Goal: Task Accomplishment & Management: Manage account settings

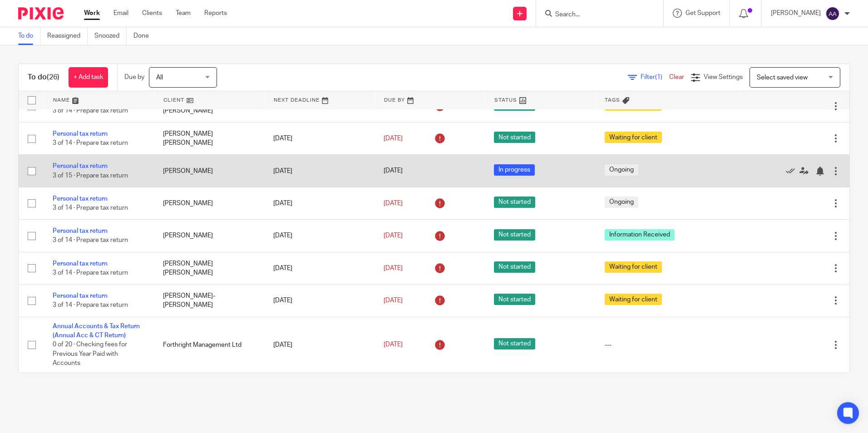
scroll to position [835, 0]
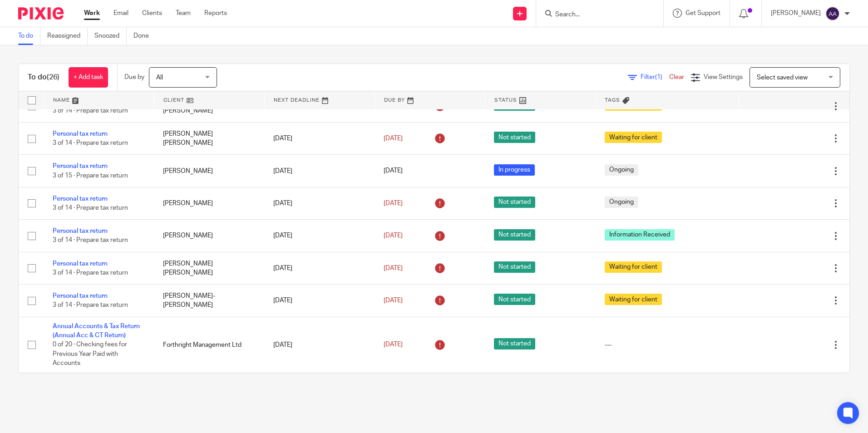
click at [582, 20] on div at bounding box center [599, 13] width 127 height 27
click at [578, 12] on input "Search" at bounding box center [595, 15] width 82 height 8
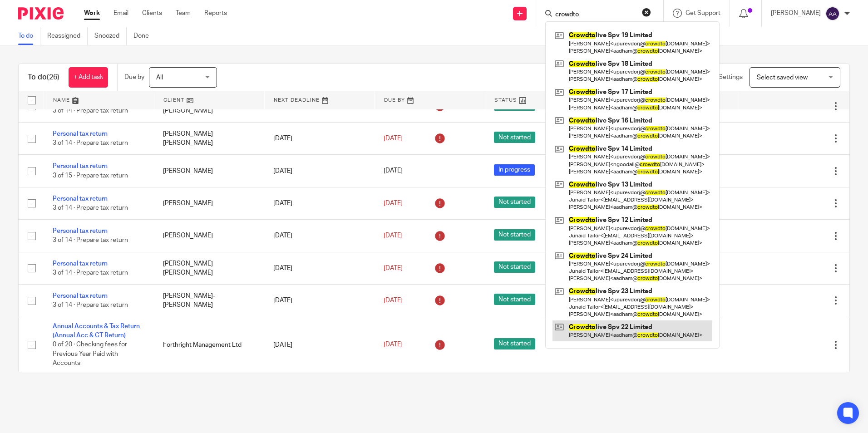
type input "crowdto"
click at [642, 324] on link at bounding box center [633, 331] width 160 height 21
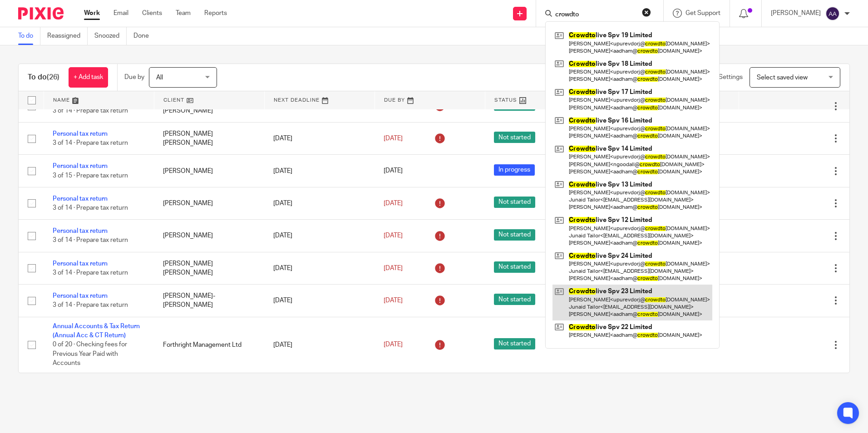
click at [639, 298] on link at bounding box center [633, 303] width 160 height 36
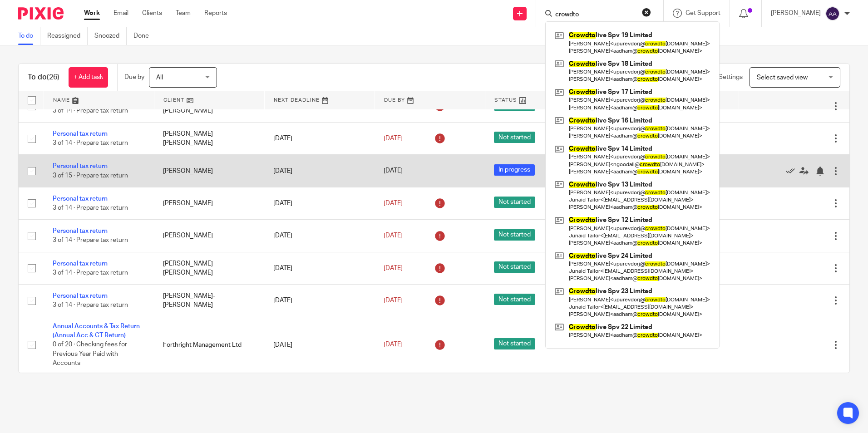
scroll to position [699, 0]
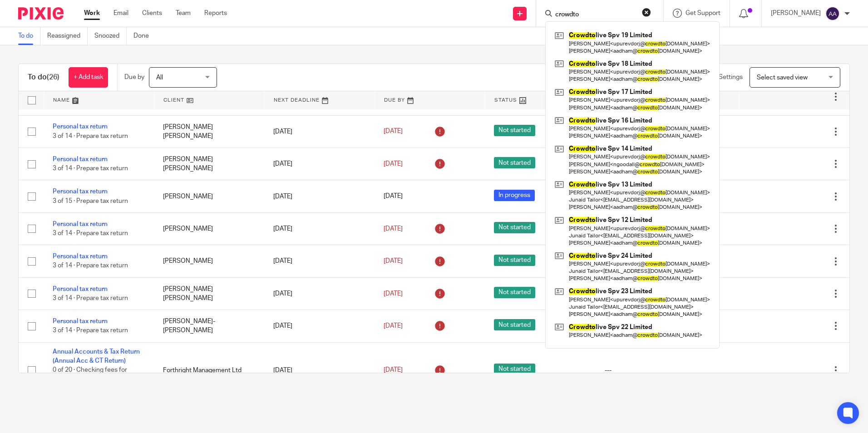
click at [336, 44] on div "To do Reassigned Snoozed Done" at bounding box center [434, 36] width 868 height 18
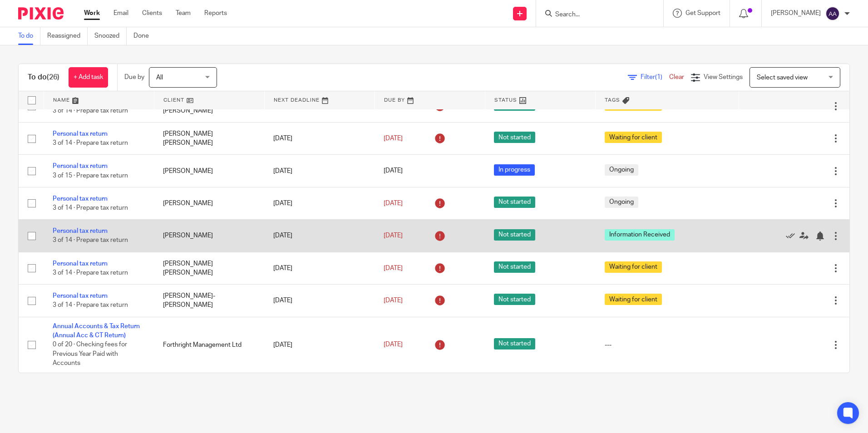
scroll to position [835, 0]
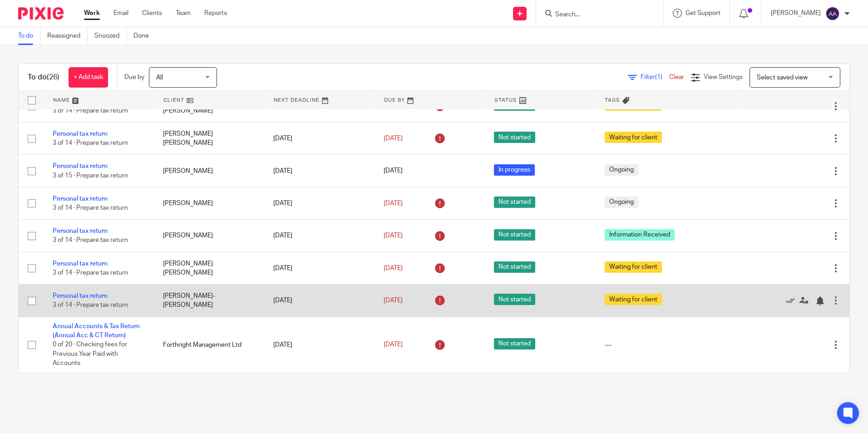
drag, startPoint x: 280, startPoint y: 406, endPoint x: 369, endPoint y: 295, distance: 142.7
click at [280, 406] on main "To do Reassigned Snoozed Done To do (26) + Add task Due by All All Today Tomorr…" at bounding box center [434, 216] width 868 height 433
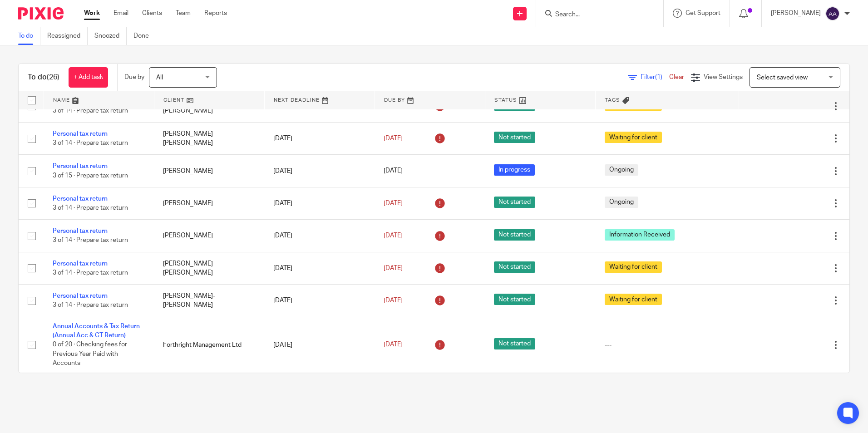
click at [693, 52] on div "To do (26) + Add task Due by All All Today Tomorrow This week Next week This mo…" at bounding box center [434, 218] width 868 height 346
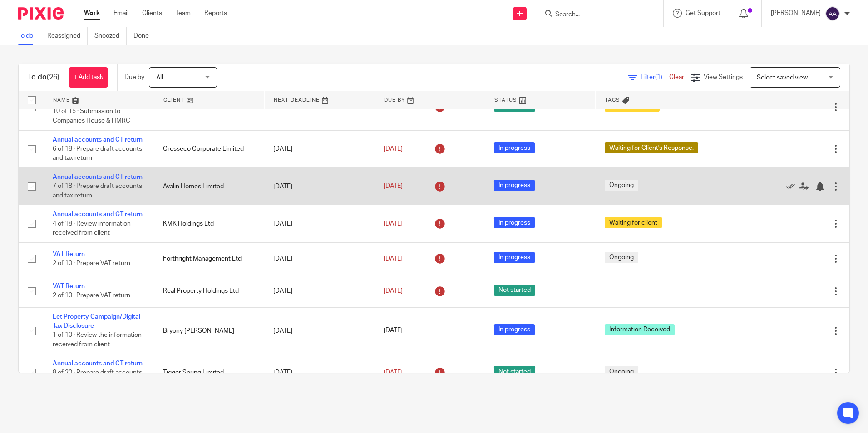
scroll to position [109, 0]
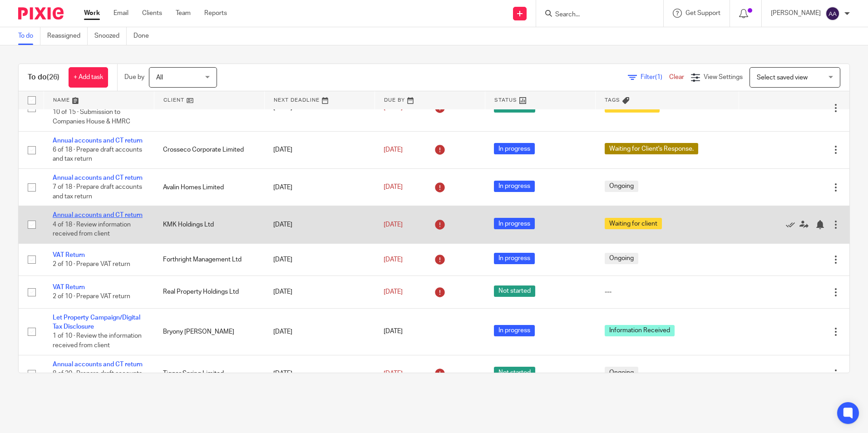
click at [68, 218] on link "Annual accounts and CT return" at bounding box center [98, 215] width 90 height 6
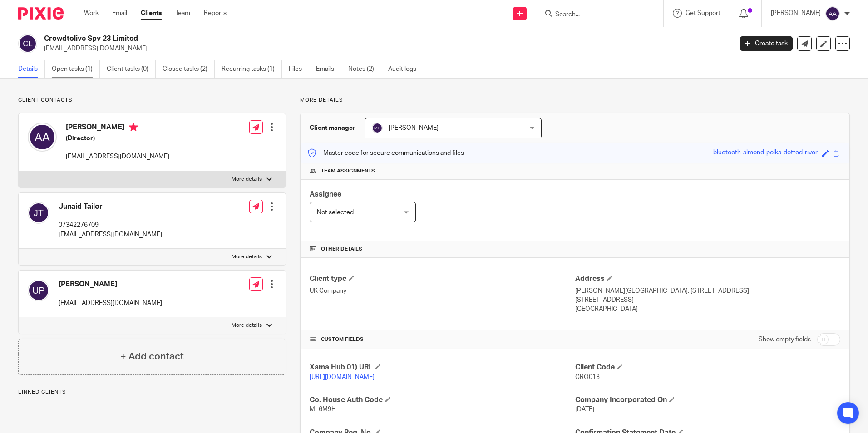
click at [83, 67] on link "Open tasks (1)" at bounding box center [76, 69] width 48 height 18
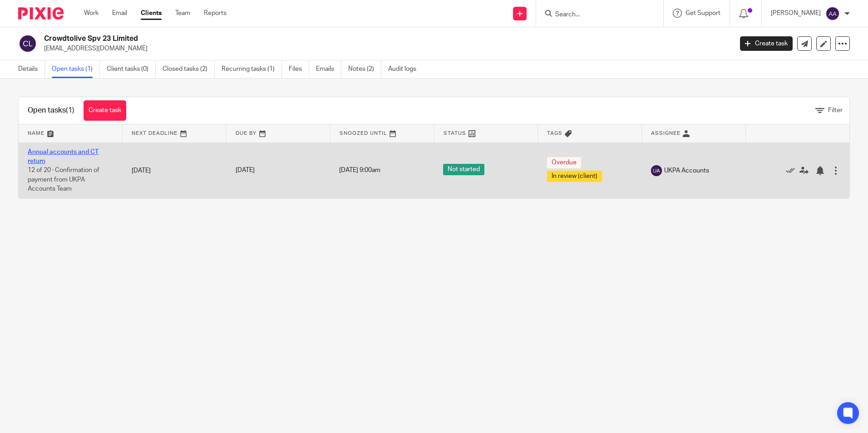
click at [78, 150] on link "Annual accounts and CT return" at bounding box center [63, 156] width 71 height 15
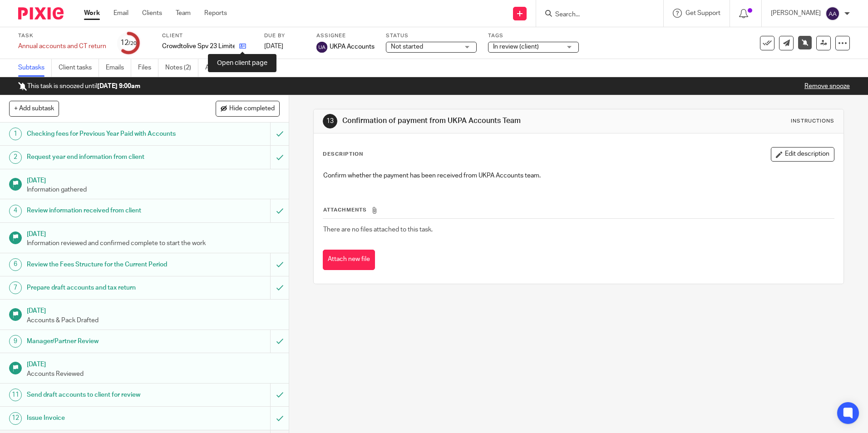
click at [241, 46] on icon at bounding box center [242, 46] width 7 height 7
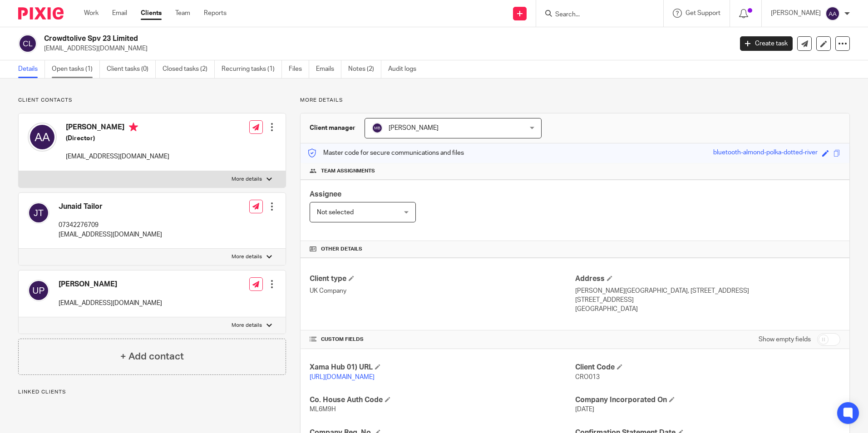
click at [91, 70] on link "Open tasks (1)" at bounding box center [76, 69] width 48 height 18
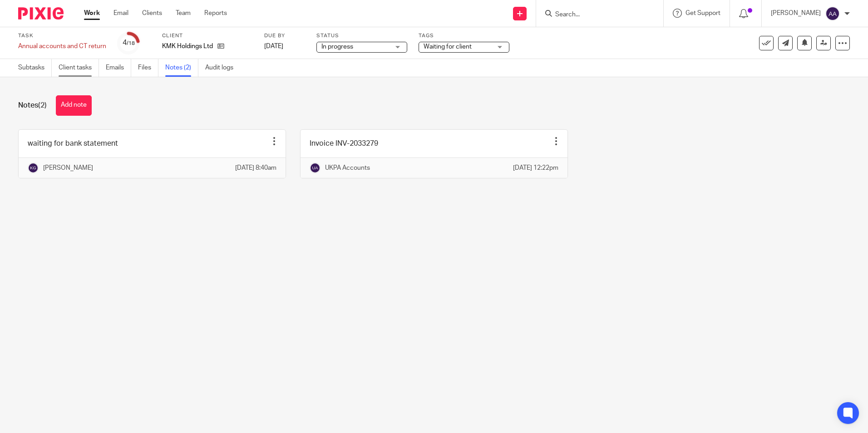
click at [64, 65] on link "Client tasks" at bounding box center [79, 68] width 40 height 18
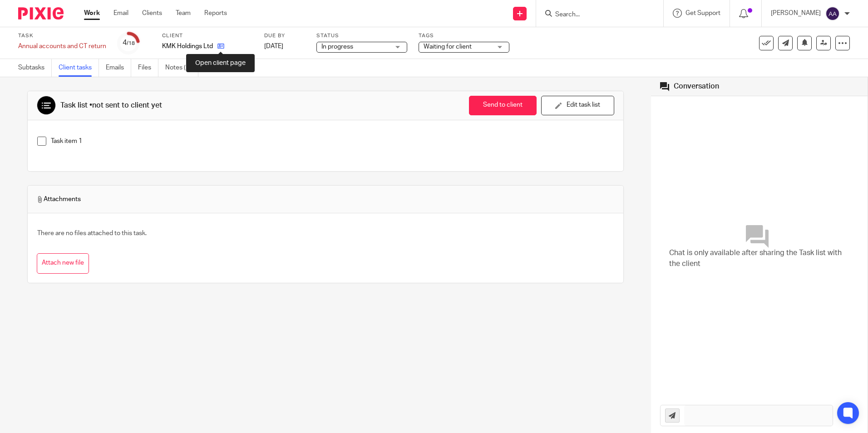
click at [220, 46] on icon at bounding box center [220, 46] width 7 height 7
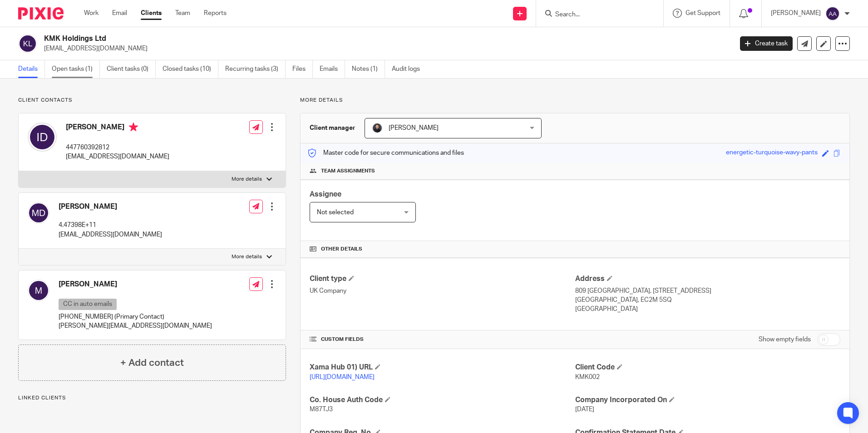
click at [67, 70] on link "Open tasks (1)" at bounding box center [76, 69] width 48 height 18
click at [24, 69] on link "Details" at bounding box center [31, 69] width 27 height 18
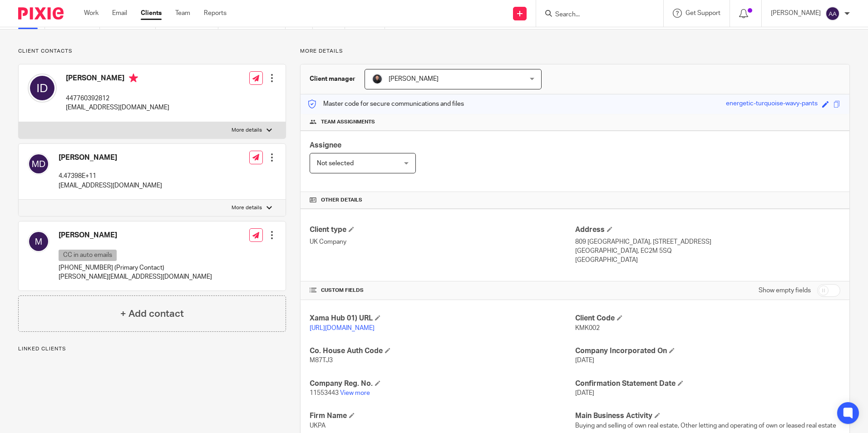
scroll to position [91, 0]
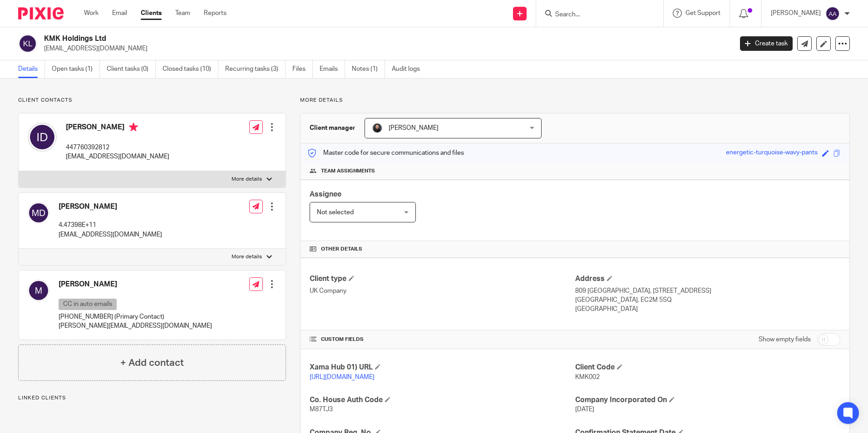
scroll to position [136, 0]
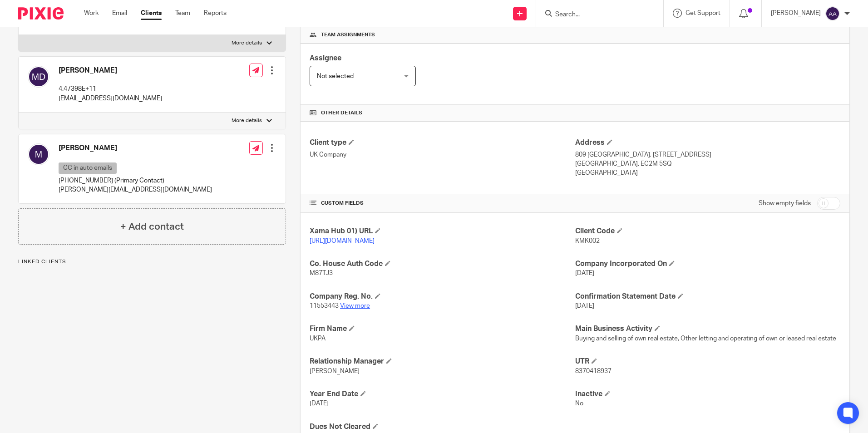
click at [348, 309] on link "View more" at bounding box center [355, 306] width 30 height 6
click at [353, 309] on link "View more" at bounding box center [355, 306] width 30 height 6
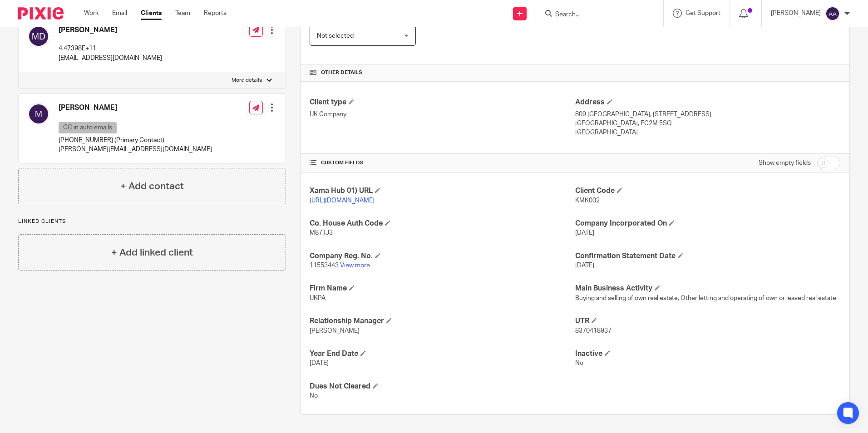
scroll to position [186, 0]
click at [349, 259] on h4 "Company Reg. No." at bounding box center [442, 257] width 265 height 10
click at [57, 17] on img at bounding box center [40, 13] width 45 height 12
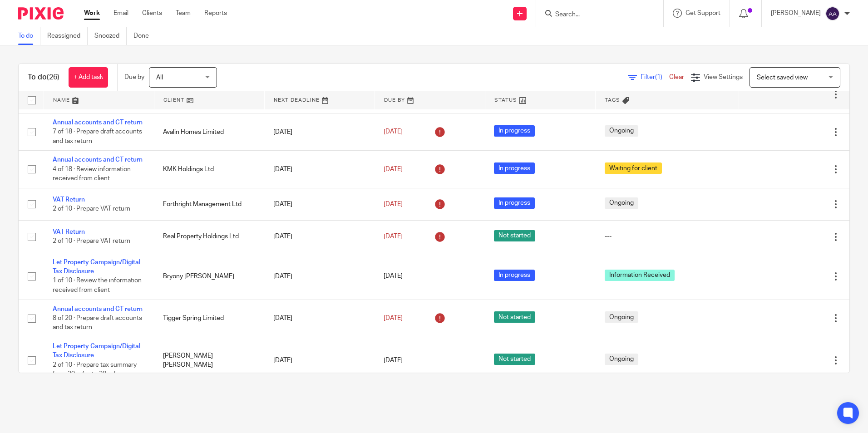
scroll to position [182, 0]
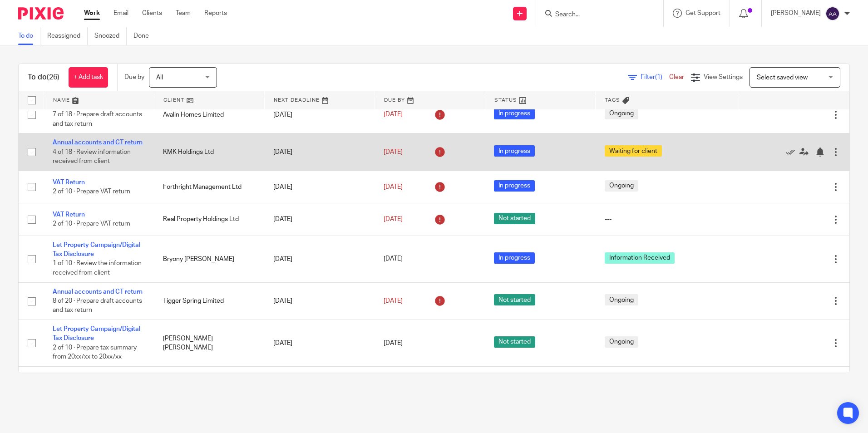
click at [87, 146] on link "Annual accounts and CT return" at bounding box center [98, 142] width 90 height 6
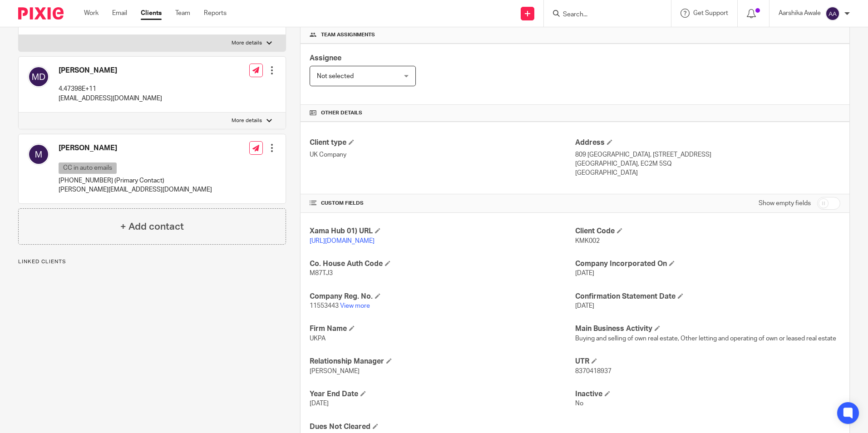
scroll to position [186, 0]
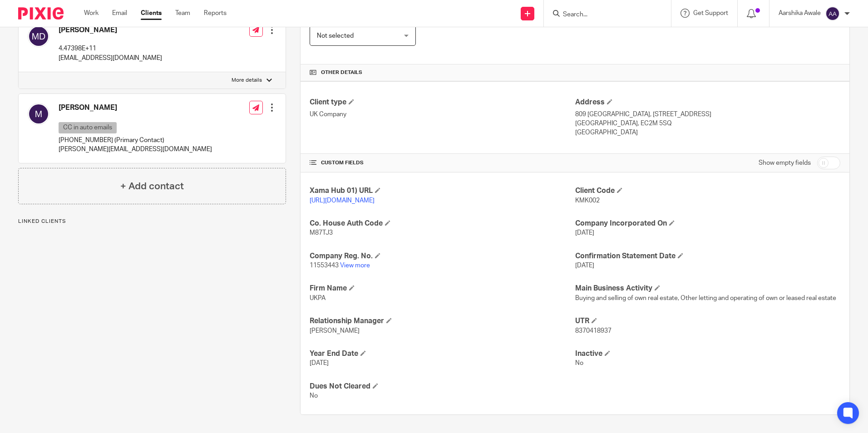
drag, startPoint x: 308, startPoint y: 364, endPoint x: 348, endPoint y: 360, distance: 40.1
click at [348, 360] on p "30 Sep 2024" at bounding box center [442, 363] width 265 height 9
copy span "30 Sep 2024"
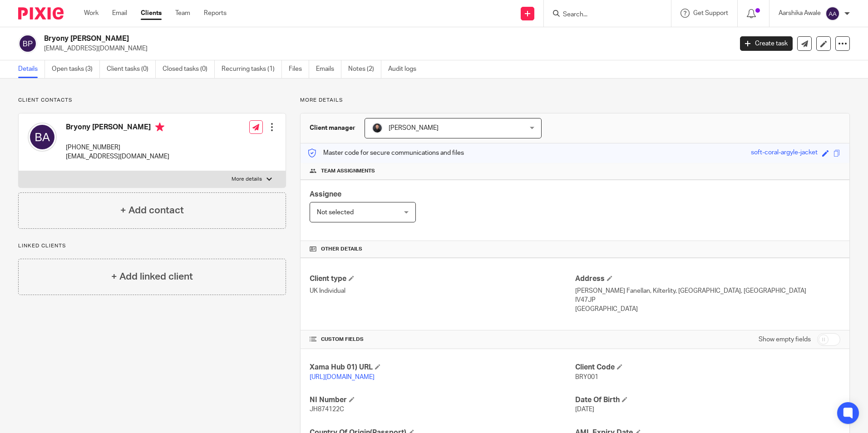
click at [20, 8] on img at bounding box center [40, 13] width 45 height 12
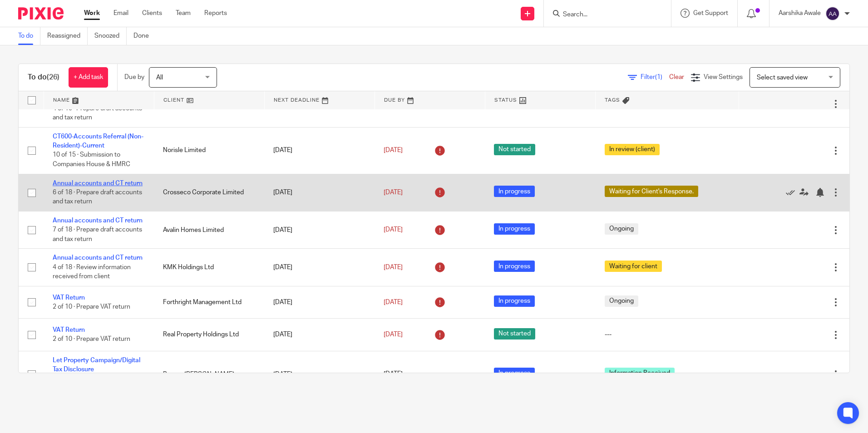
scroll to position [136, 0]
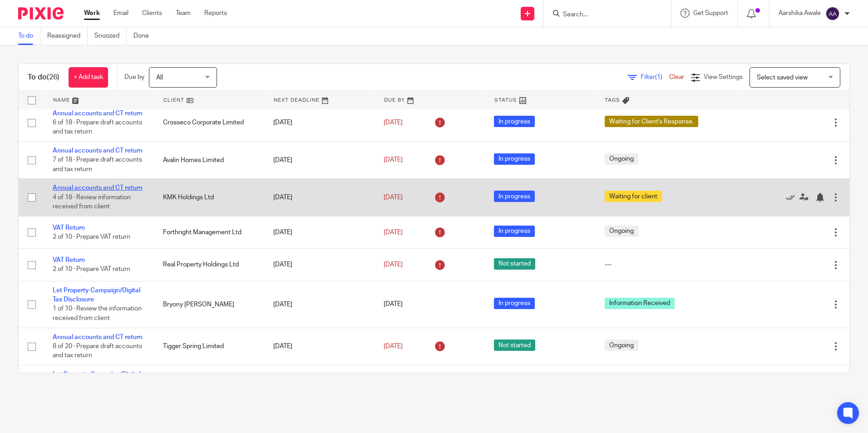
click at [74, 191] on link "Annual accounts and CT return" at bounding box center [98, 188] width 90 height 6
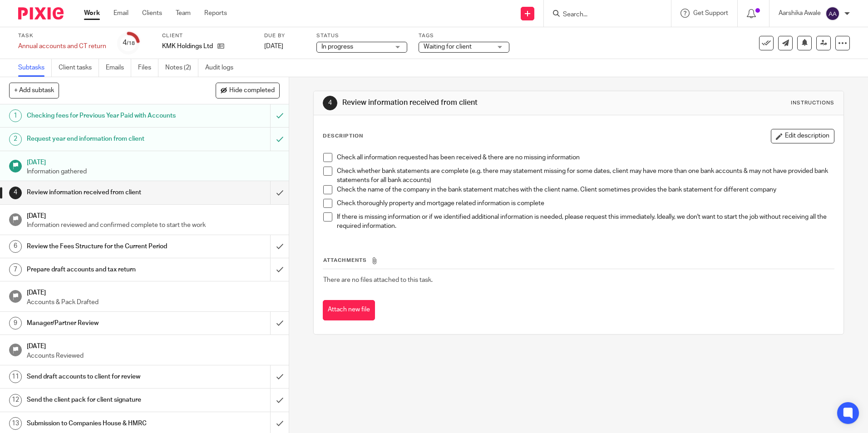
click at [45, 10] on img at bounding box center [40, 13] width 45 height 12
